Goal: Check status: Check status

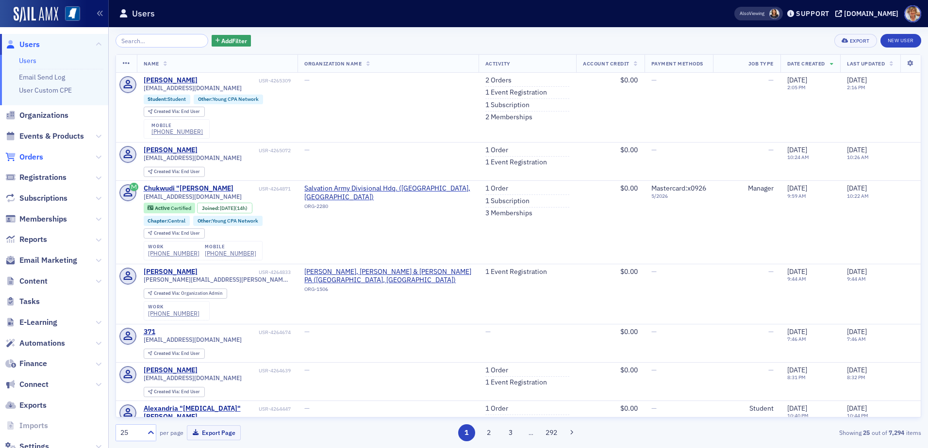
click at [30, 158] on span "Orders" at bounding box center [31, 157] width 24 height 11
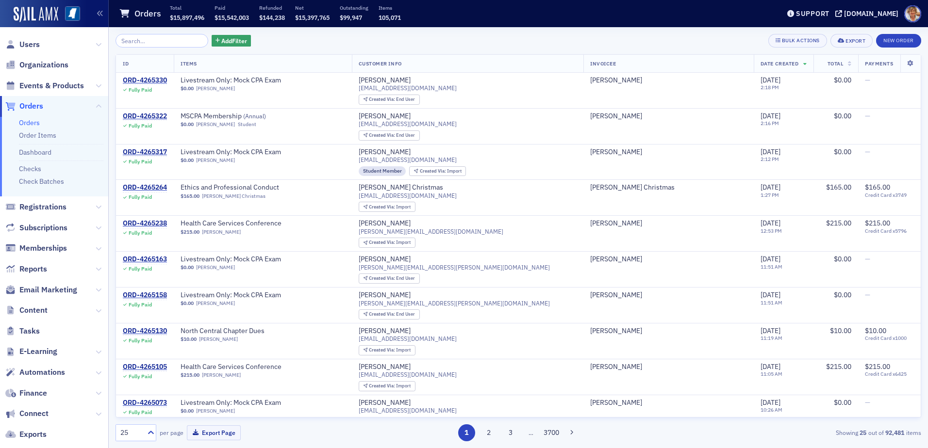
click at [146, 39] on input "search" at bounding box center [161, 41] width 93 height 14
click at [147, 40] on input "search" at bounding box center [161, 41] width 93 height 14
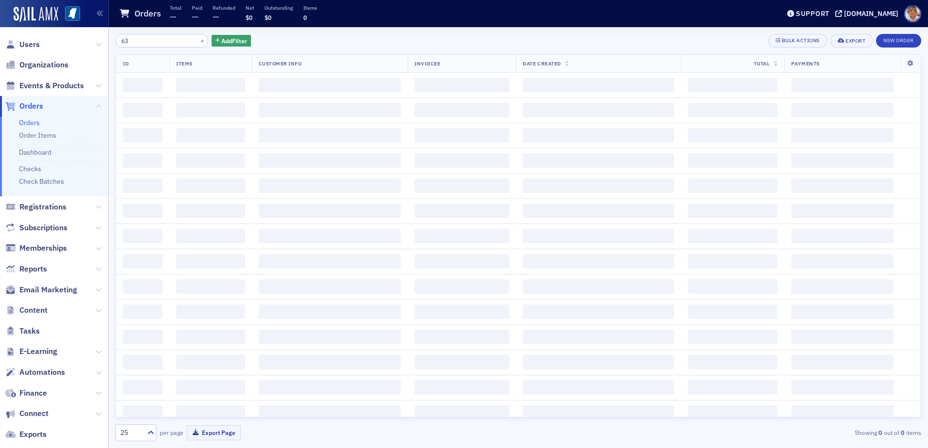
type input "6"
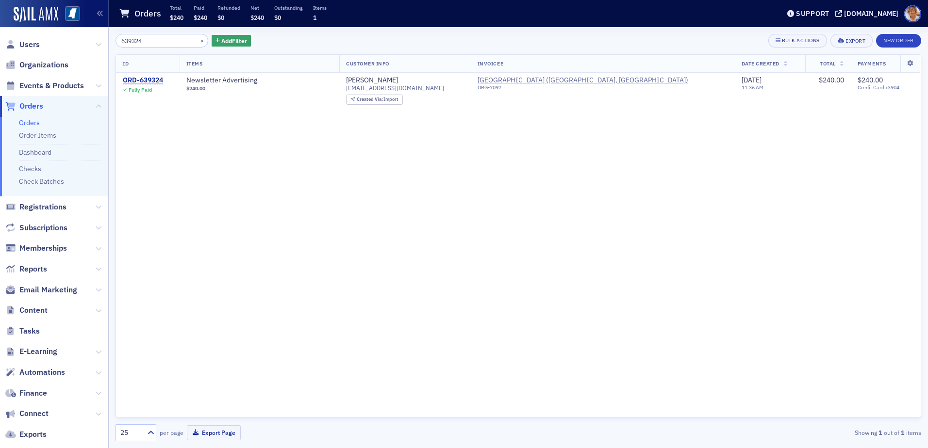
click at [167, 37] on input "639324" at bounding box center [161, 41] width 93 height 14
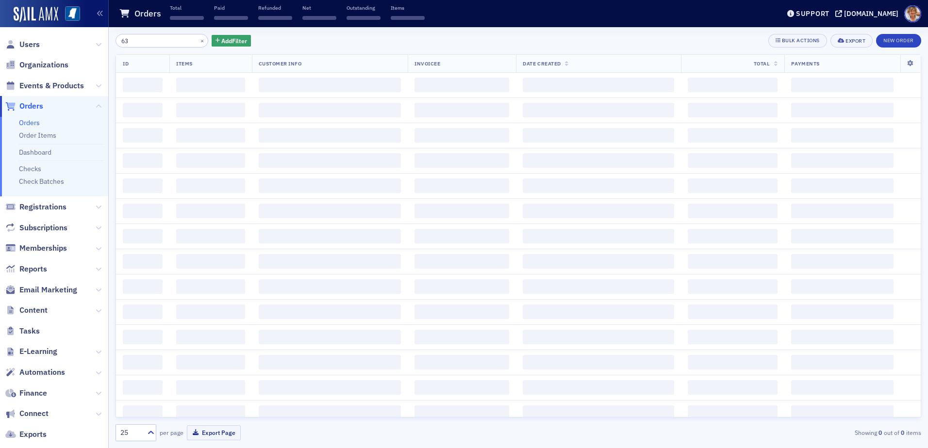
type input "6"
type input "4"
type input "\"
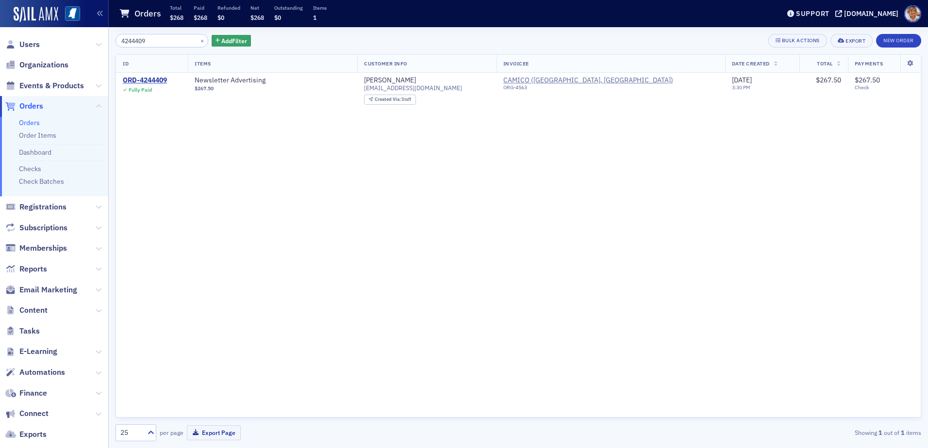
drag, startPoint x: 158, startPoint y: 41, endPoint x: 161, endPoint y: 54, distance: 13.4
click at [157, 45] on input "4244409" at bounding box center [161, 41] width 93 height 14
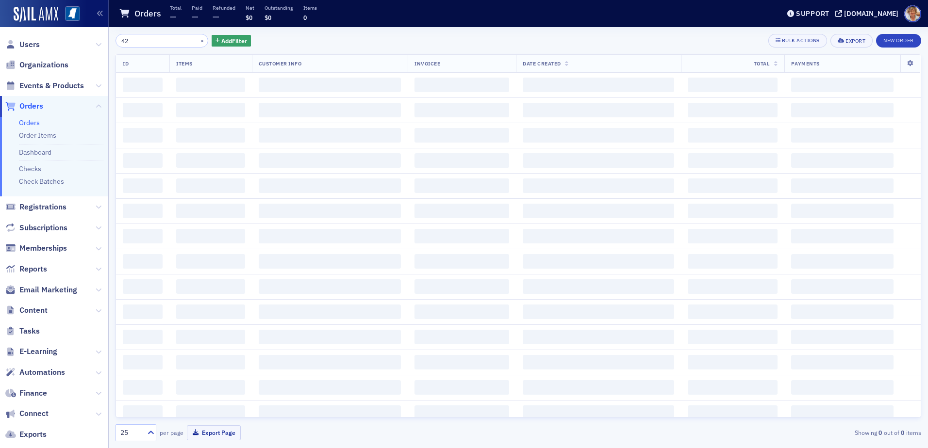
type input "4"
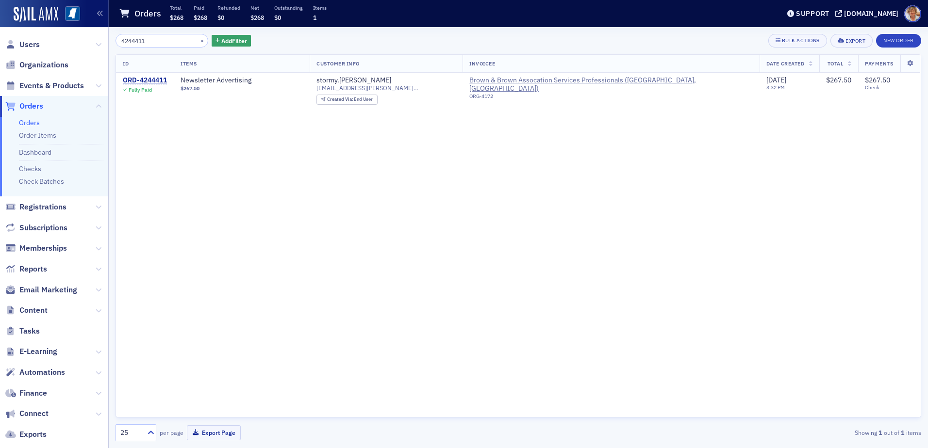
click at [152, 39] on input "4244411" at bounding box center [161, 41] width 93 height 14
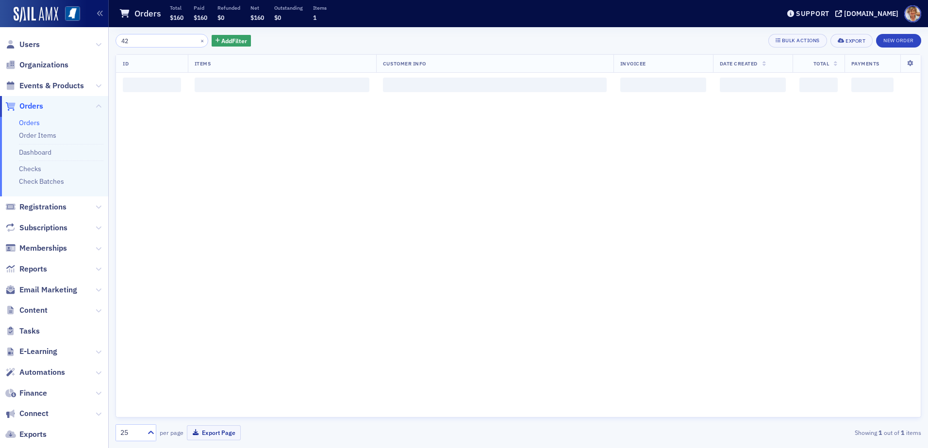
type input "4"
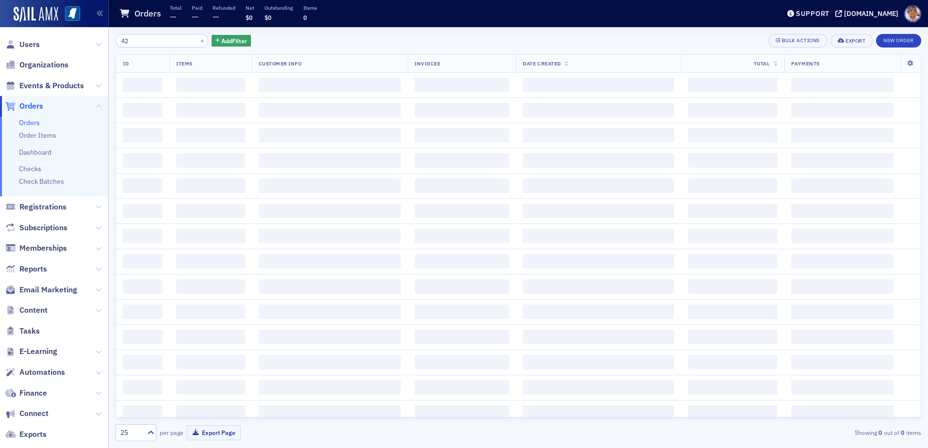
type input "4"
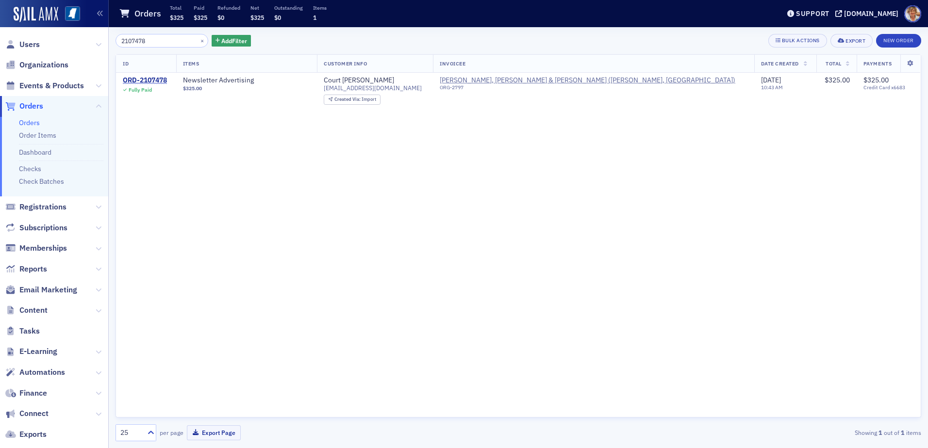
click at [162, 44] on input "2107478" at bounding box center [161, 41] width 93 height 14
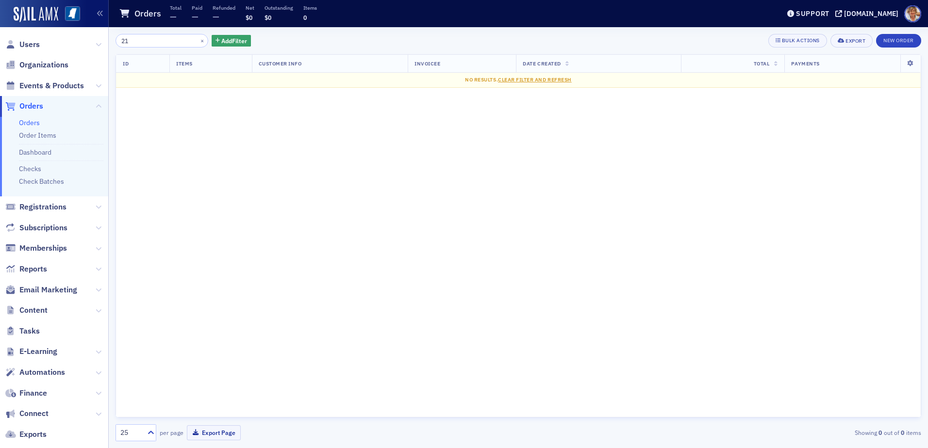
type input "2"
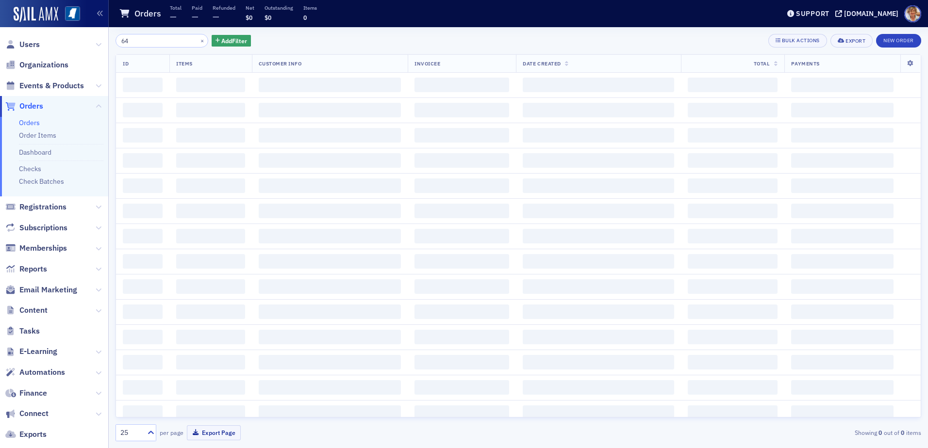
type input "6"
type input "2"
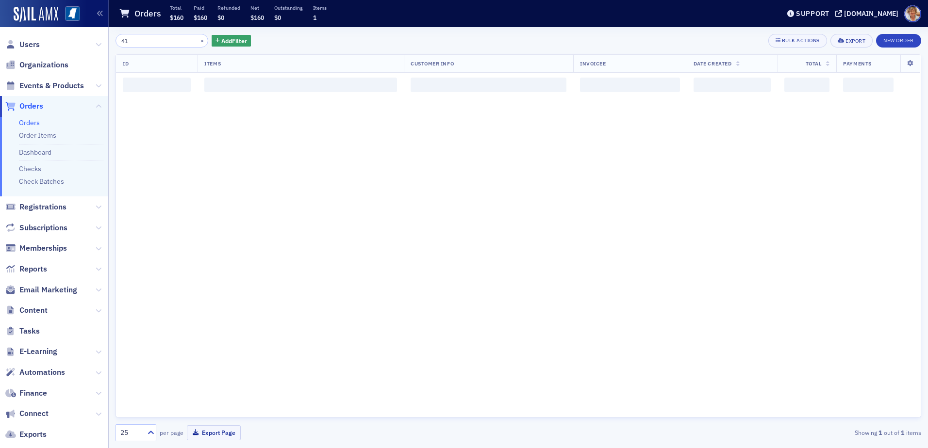
type input "4"
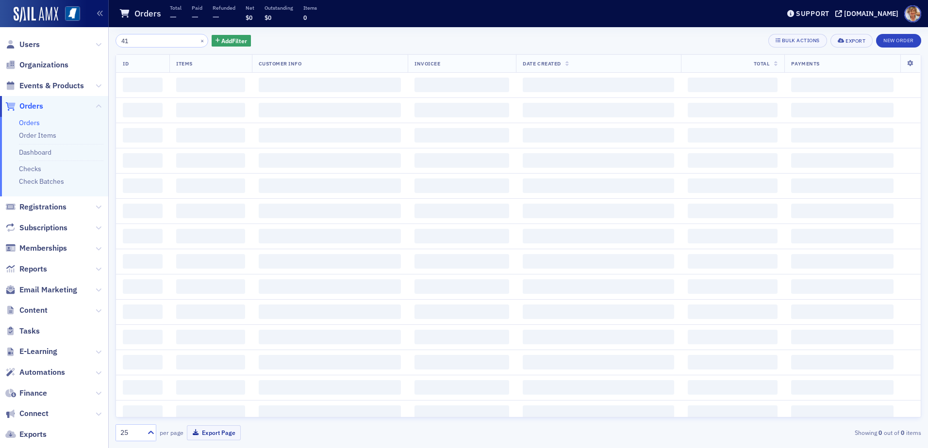
type input "4"
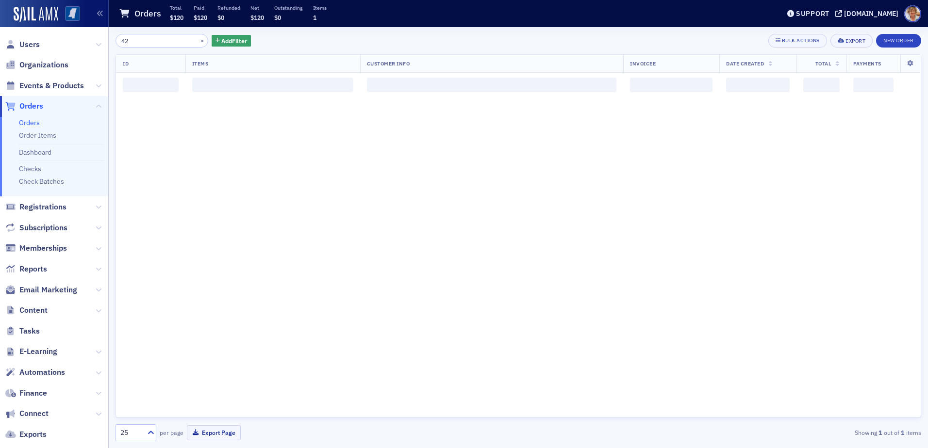
type input "4"
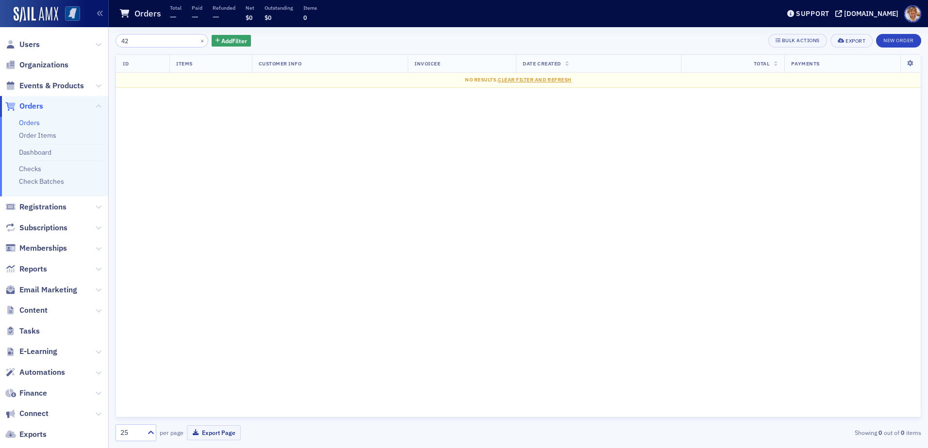
type input "4"
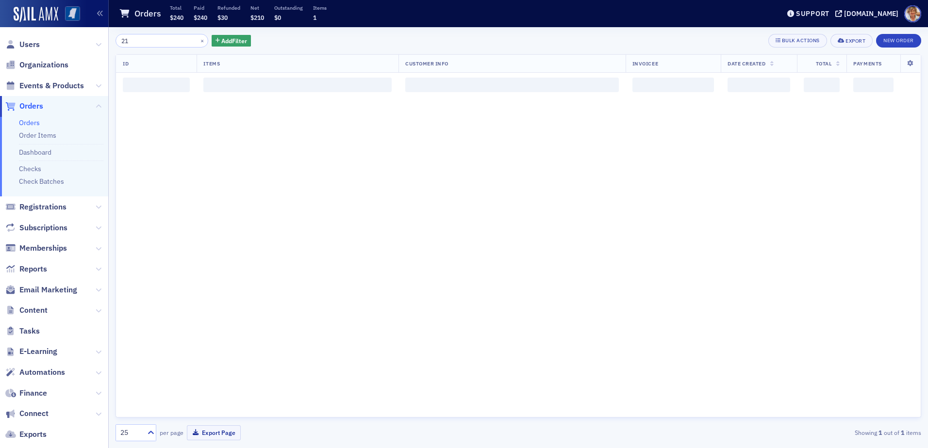
type input "2"
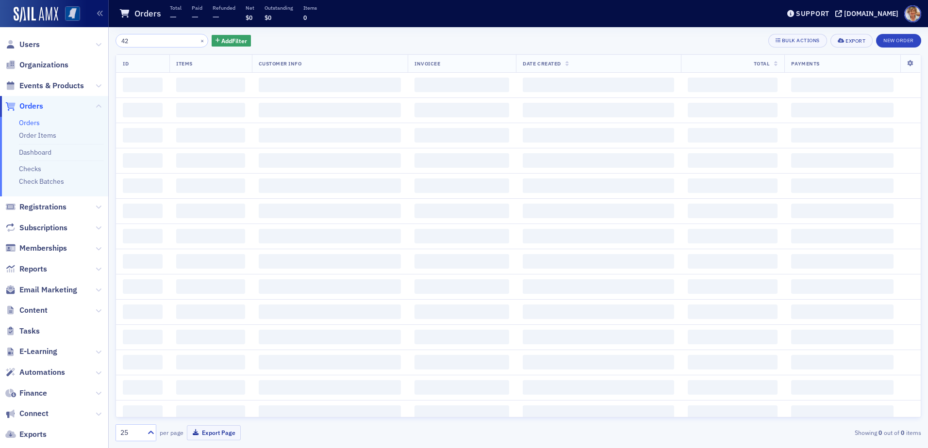
type input "4"
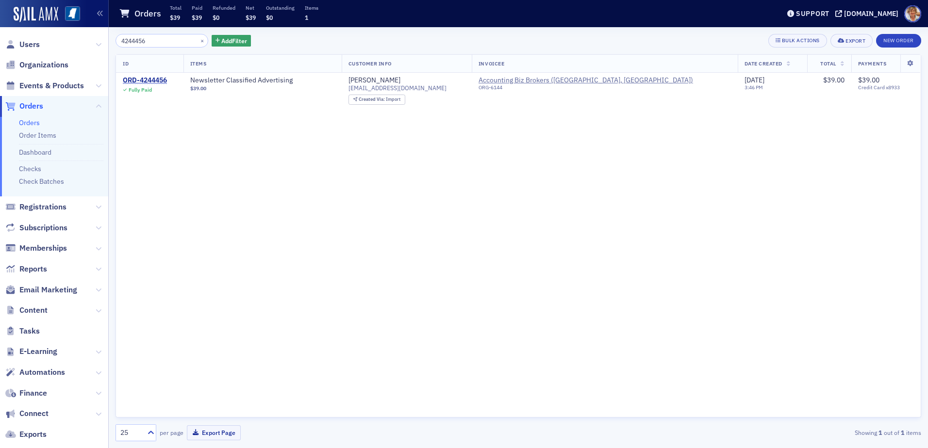
click at [175, 42] on input "4244456" at bounding box center [161, 41] width 93 height 14
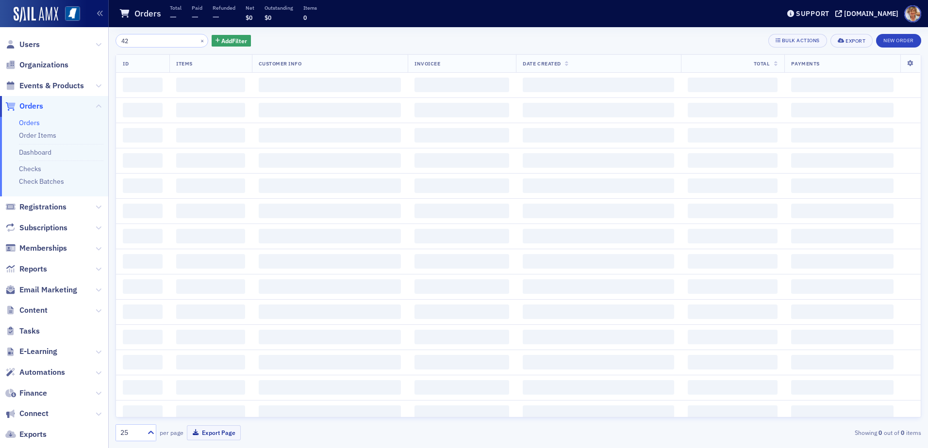
type input "4"
type input "2"
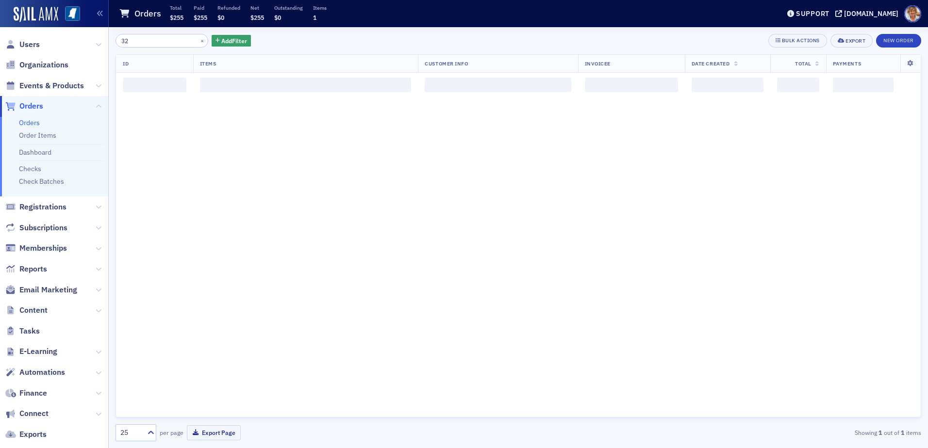
type input "3"
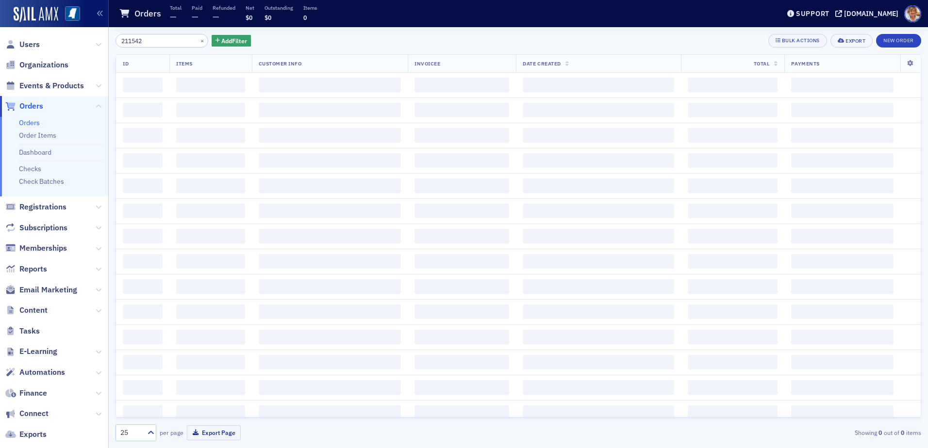
type input "2115421"
